Goal: Navigation & Orientation: Find specific page/section

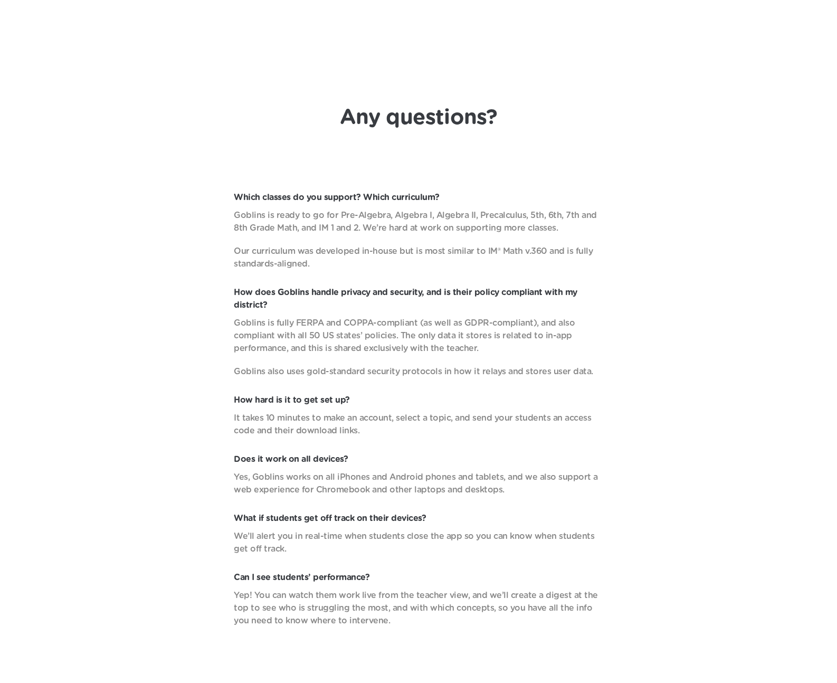
scroll to position [3596, 0]
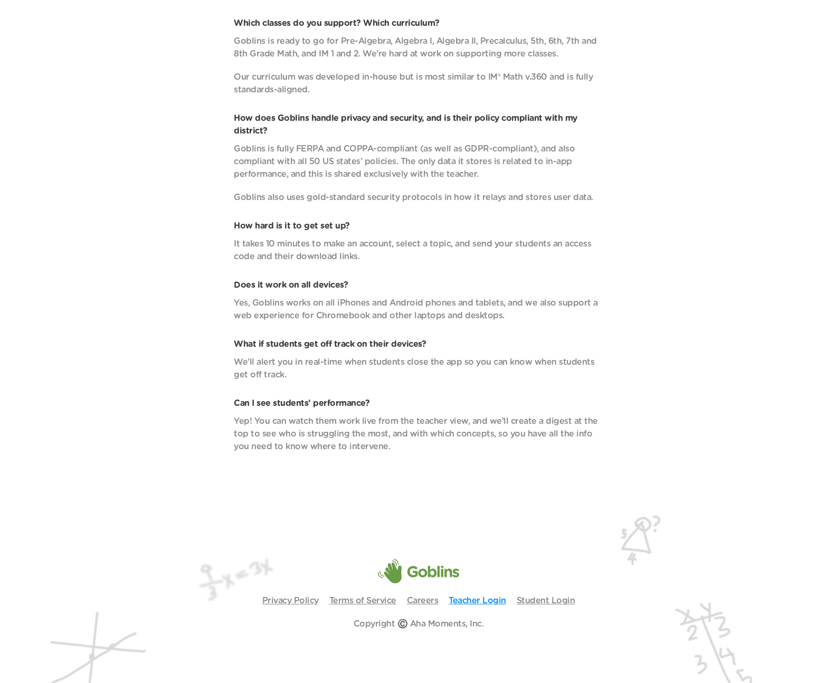
click at [479, 598] on link "Teacher Login" at bounding box center [478, 601] width 58 height 8
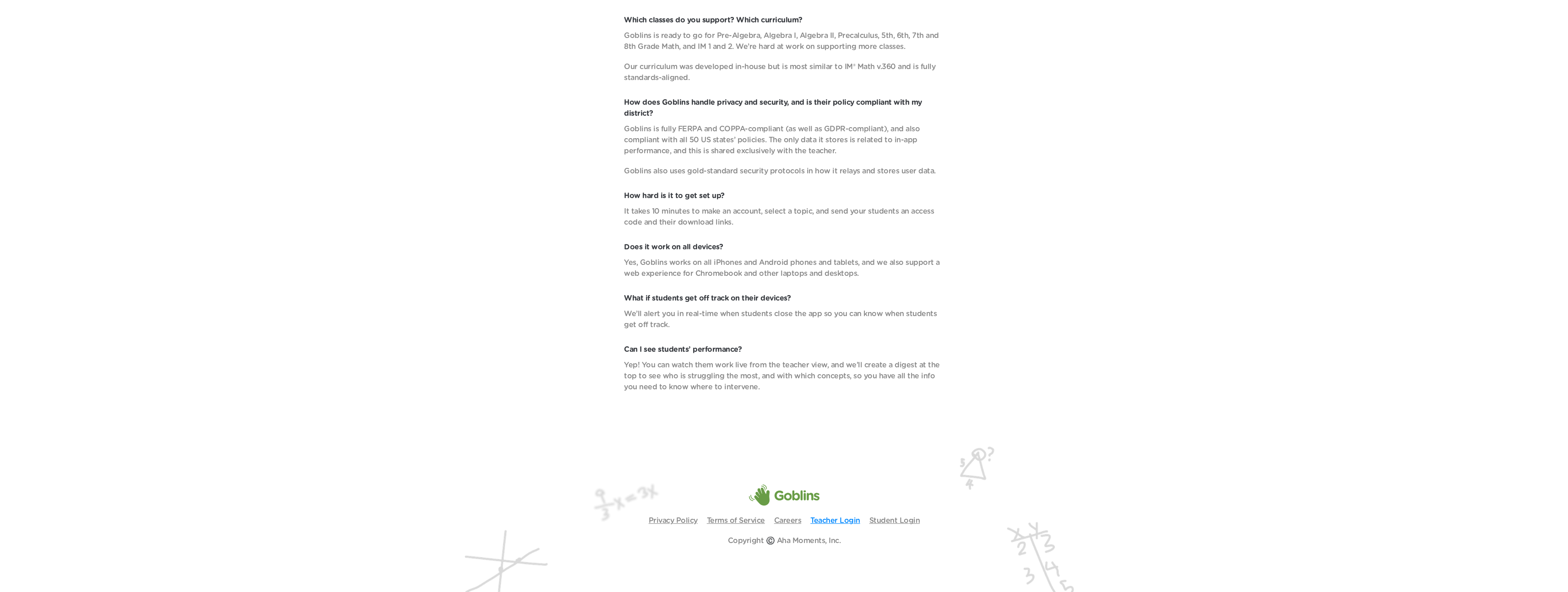
scroll to position [3928, 0]
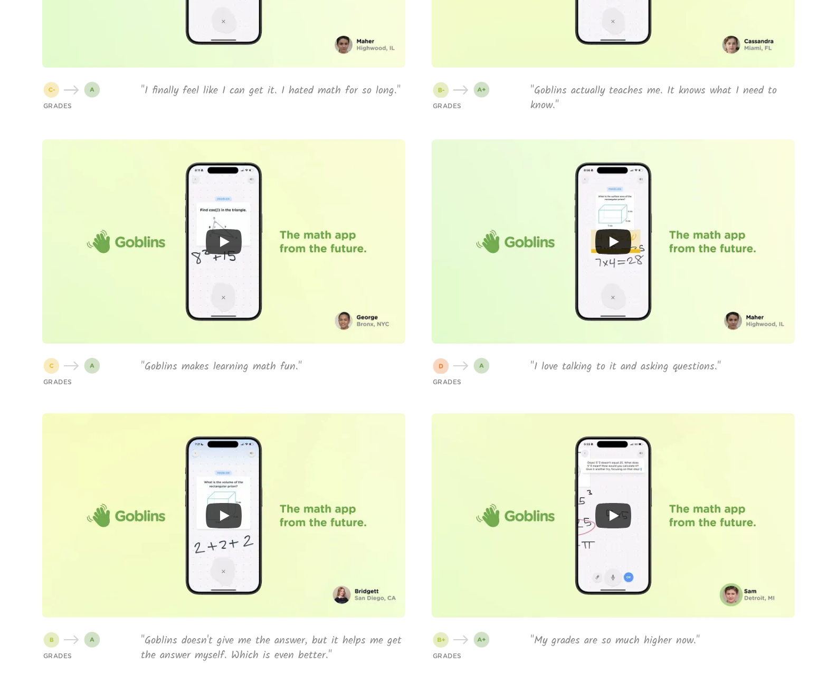
scroll to position [3596, 0]
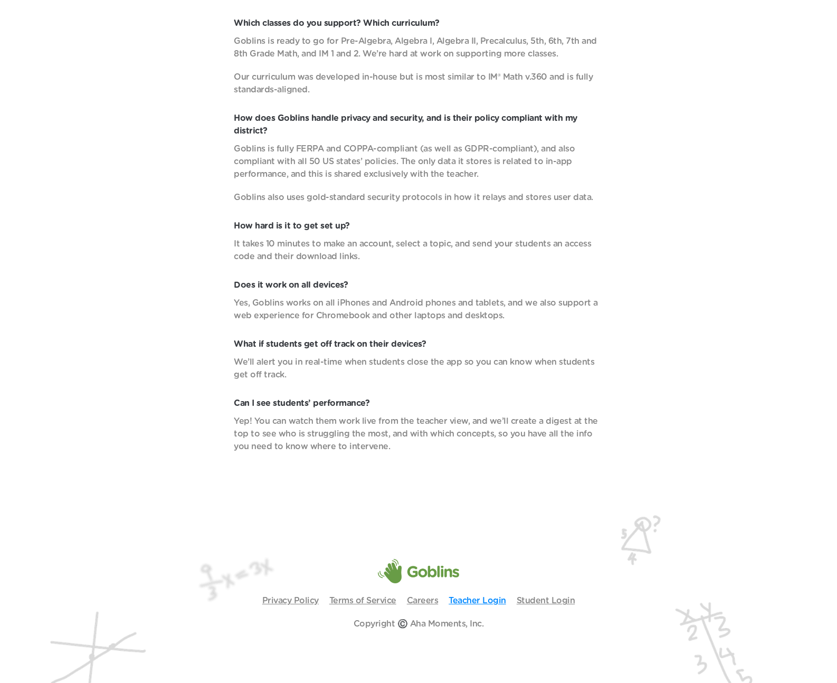
click at [472, 602] on link "Teacher Login" at bounding box center [478, 601] width 58 height 8
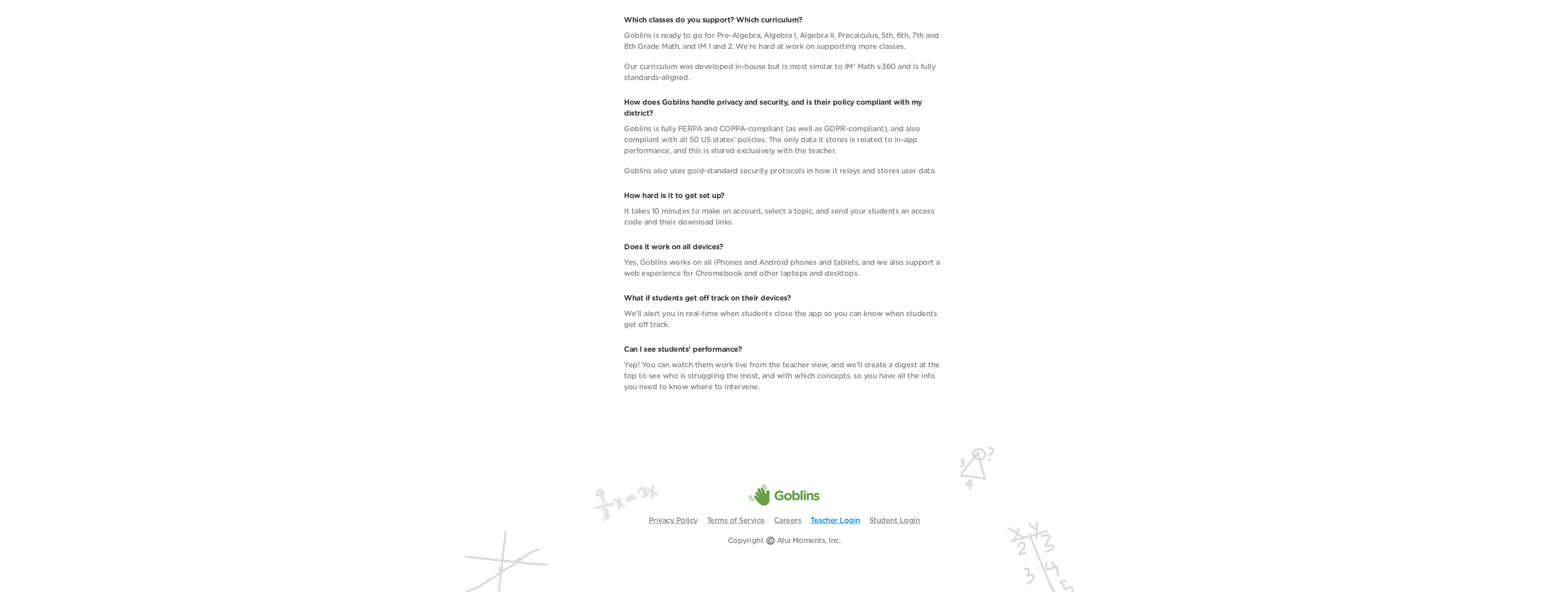
scroll to position [3928, 0]
